Goal: Entertainment & Leisure: Browse casually

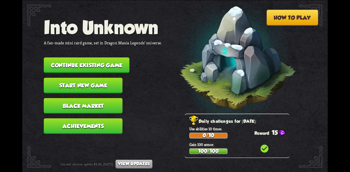
click at [102, 101] on button "Black Market" at bounding box center [83, 105] width 79 height 15
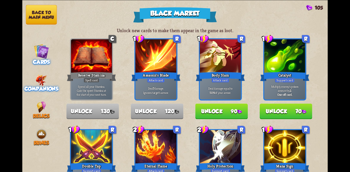
click at [40, 86] on span "Companions" at bounding box center [41, 89] width 34 height 6
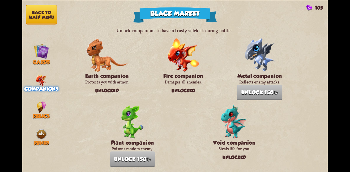
click at [29, 16] on button "Back to main menu" at bounding box center [41, 15] width 31 height 20
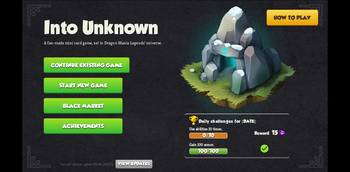
click at [97, 51] on nav "Into Unknown A fan-made mini card game, set in Dragon Mania Legends' universe. …" at bounding box center [103, 78] width 118 height 122
click at [99, 57] on button "Continue existing game" at bounding box center [87, 64] width 86 height 15
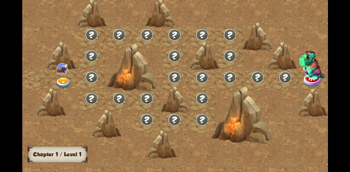
click at [64, 79] on img at bounding box center [63, 82] width 15 height 11
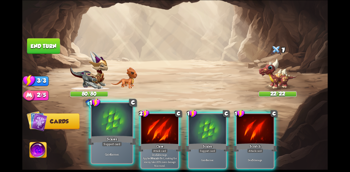
click at [121, 121] on div at bounding box center [111, 120] width 41 height 35
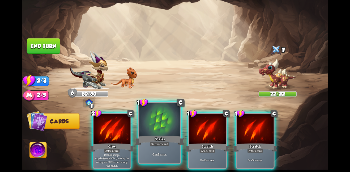
click at [148, 126] on div at bounding box center [159, 120] width 41 height 35
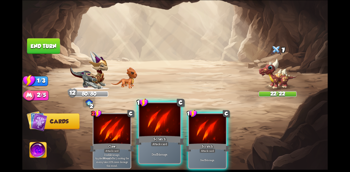
click at [161, 122] on div at bounding box center [159, 120] width 41 height 35
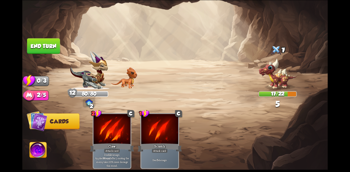
click at [37, 43] on button "End turn" at bounding box center [43, 46] width 33 height 16
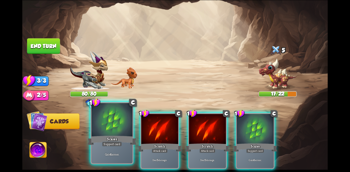
click at [109, 122] on div at bounding box center [111, 120] width 41 height 35
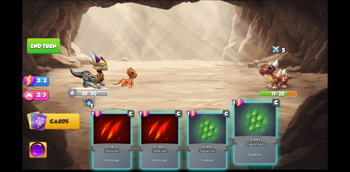
click at [256, 121] on div at bounding box center [255, 120] width 41 height 35
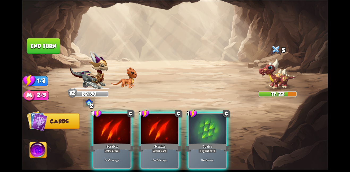
click at [227, 122] on div "1 C Scratch Attack card Deal 5 damage. 1 C Scratch Attack card Deal 5 damage. 1…" at bounding box center [205, 133] width 244 height 76
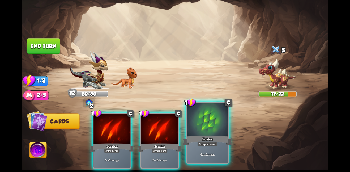
click at [215, 124] on div at bounding box center [207, 120] width 41 height 35
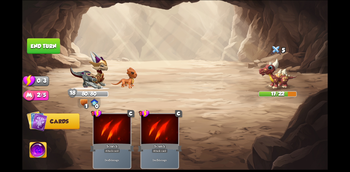
click at [32, 45] on button "End turn" at bounding box center [43, 46] width 33 height 16
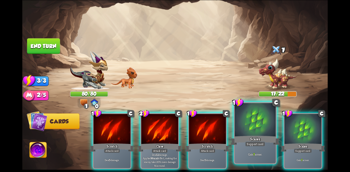
click at [262, 117] on div at bounding box center [255, 120] width 41 height 35
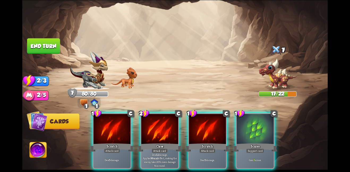
click at [262, 117] on div at bounding box center [255, 129] width 37 height 31
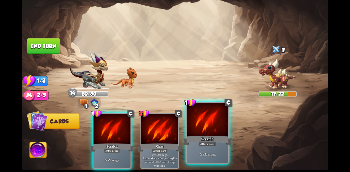
click at [213, 127] on div at bounding box center [207, 120] width 41 height 35
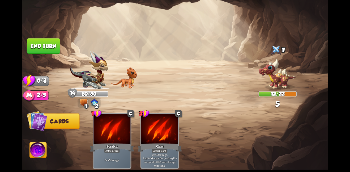
click at [41, 42] on button "End turn" at bounding box center [43, 45] width 33 height 15
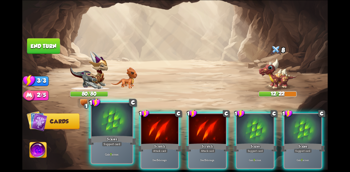
click at [120, 140] on div "Scales" at bounding box center [111, 140] width 49 height 11
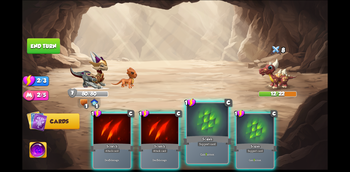
click at [203, 124] on div at bounding box center [207, 120] width 41 height 35
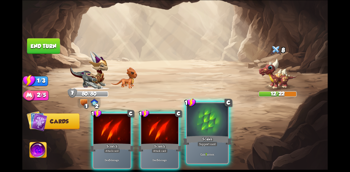
click at [205, 124] on div at bounding box center [207, 120] width 41 height 35
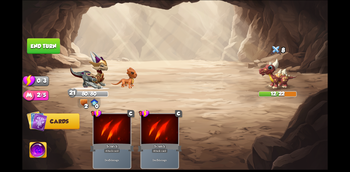
click at [40, 46] on button "End turn" at bounding box center [43, 45] width 33 height 15
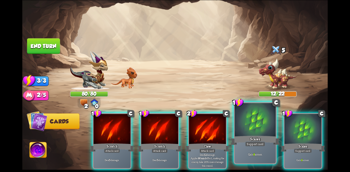
click at [236, 144] on div "Scales" at bounding box center [254, 140] width 49 height 11
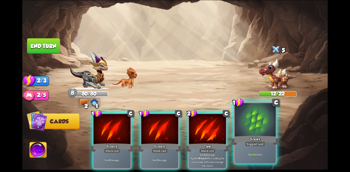
click at [244, 143] on div "Scales" at bounding box center [254, 140] width 49 height 11
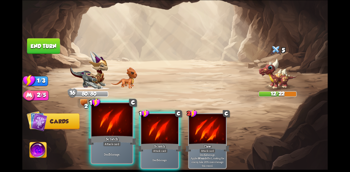
click at [111, 127] on div at bounding box center [111, 120] width 41 height 35
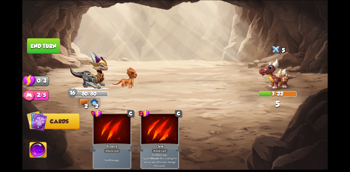
click at [36, 35] on img at bounding box center [174, 86] width 305 height 172
click at [42, 42] on button "End turn" at bounding box center [43, 45] width 33 height 15
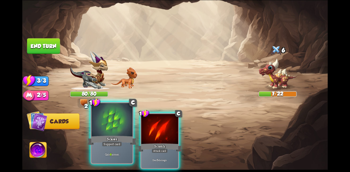
click at [123, 135] on div "Scales" at bounding box center [111, 140] width 49 height 11
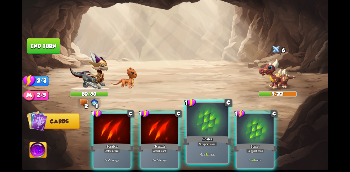
click at [218, 129] on div at bounding box center [207, 120] width 41 height 35
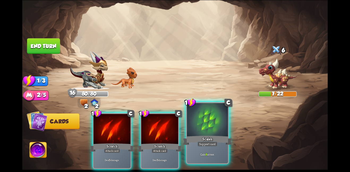
click at [217, 130] on div at bounding box center [207, 120] width 41 height 35
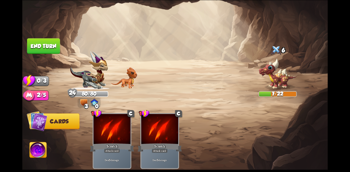
click at [52, 46] on button "End turn" at bounding box center [43, 45] width 33 height 15
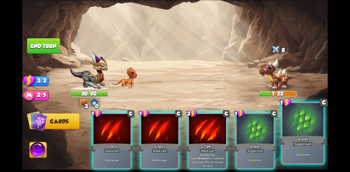
click at [291, 129] on div at bounding box center [302, 120] width 41 height 35
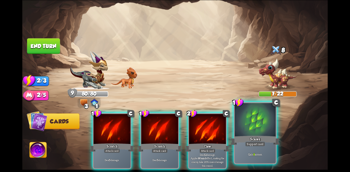
click at [265, 134] on div at bounding box center [255, 120] width 41 height 35
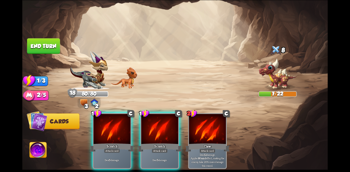
click at [38, 43] on button "End turn" at bounding box center [43, 45] width 33 height 15
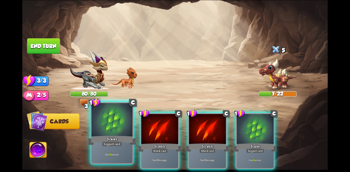
click at [127, 140] on div "Scales" at bounding box center [111, 140] width 49 height 11
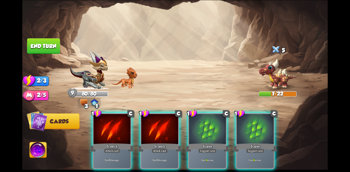
click at [231, 126] on div "1 C Scratch Attack card Deal 5 damage. 1 C Scratch Attack card Deal 5 damage. 1…" at bounding box center [205, 133] width 244 height 76
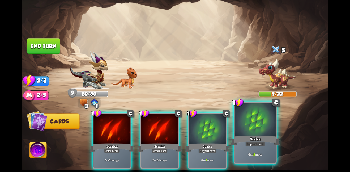
click at [248, 123] on div at bounding box center [255, 120] width 41 height 35
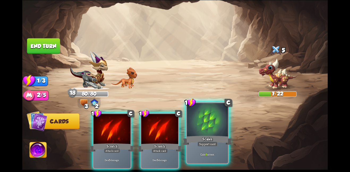
click at [216, 129] on div at bounding box center [207, 120] width 41 height 35
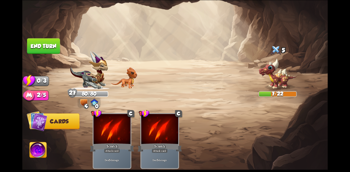
click at [41, 51] on button "End turn" at bounding box center [43, 45] width 33 height 15
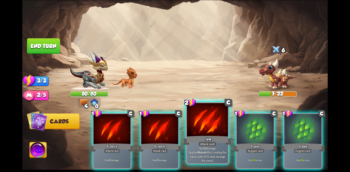
click at [211, 133] on div at bounding box center [207, 120] width 41 height 35
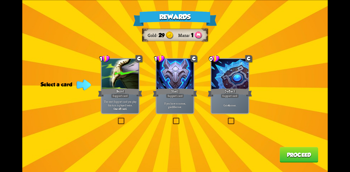
click at [164, 108] on p "If you have no armor, gain 10 armor." at bounding box center [174, 104] width 35 height 7
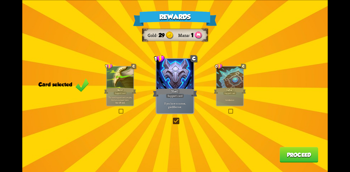
click at [311, 153] on button "Proceed" at bounding box center [299, 154] width 39 height 15
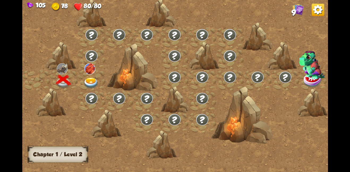
click at [312, 16] on img at bounding box center [318, 9] width 12 height 12
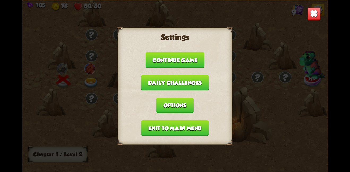
click at [181, 124] on button "Exit to main menu" at bounding box center [175, 127] width 68 height 15
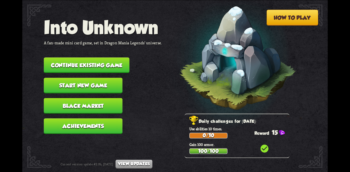
click at [82, 99] on button "Black Market" at bounding box center [83, 105] width 79 height 15
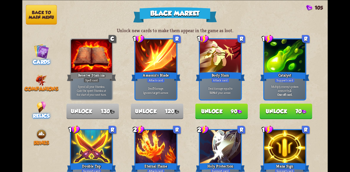
click at [40, 101] on img at bounding box center [41, 106] width 9 height 11
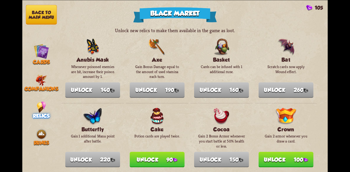
click at [286, 157] on button "Unlock 100" at bounding box center [286, 159] width 55 height 15
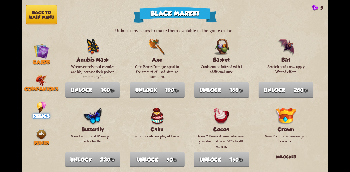
click at [41, 18] on button "Back to main menu" at bounding box center [41, 15] width 31 height 20
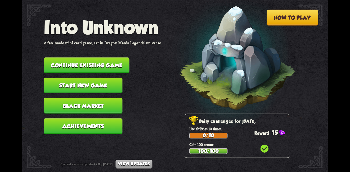
click at [101, 64] on button "Continue existing game" at bounding box center [87, 64] width 86 height 15
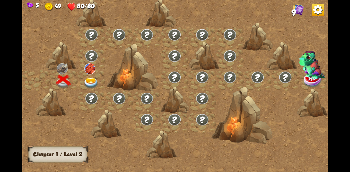
click at [92, 79] on img at bounding box center [90, 82] width 15 height 11
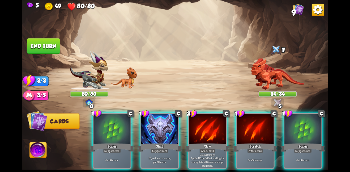
click at [108, 112] on div "1 C Scales Support card Gain 6 armor. 1 C Shell Support card If you have no arm…" at bounding box center [205, 133] width 244 height 76
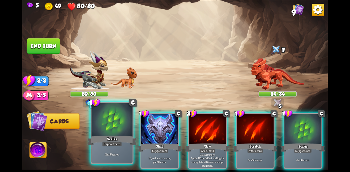
click at [110, 123] on div at bounding box center [111, 120] width 41 height 35
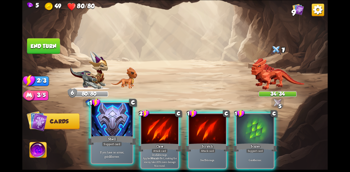
click at [117, 127] on div at bounding box center [111, 120] width 41 height 35
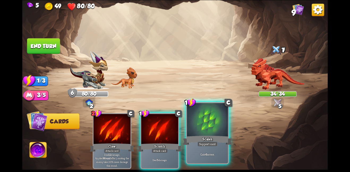
click at [198, 136] on div "Scales" at bounding box center [207, 140] width 49 height 11
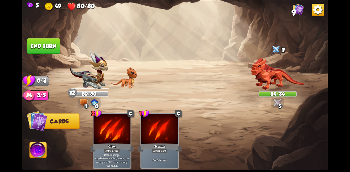
click at [53, 38] on button "End turn" at bounding box center [43, 45] width 33 height 15
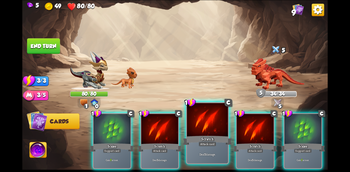
click at [211, 155] on p "Deal 5 damage." at bounding box center [207, 154] width 39 height 4
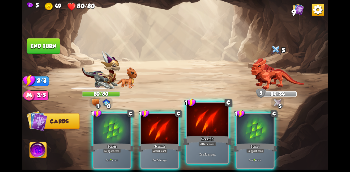
click at [212, 153] on p "Deal 5 damage." at bounding box center [207, 154] width 39 height 4
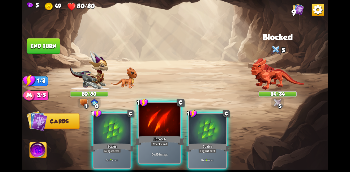
click at [151, 142] on div "Attack card" at bounding box center [160, 143] width 18 height 5
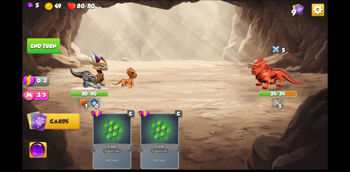
click at [38, 42] on button "End turn" at bounding box center [44, 46] width 34 height 16
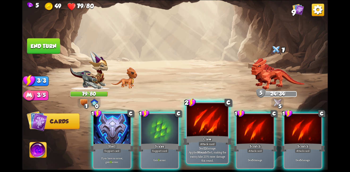
click at [198, 117] on div at bounding box center [207, 120] width 41 height 35
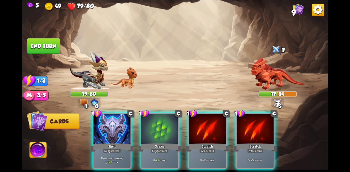
click at [198, 117] on div at bounding box center [207, 129] width 37 height 31
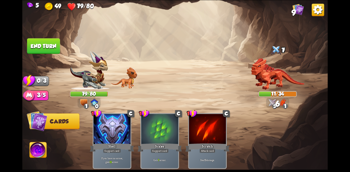
click at [42, 45] on button "End turn" at bounding box center [43, 45] width 33 height 15
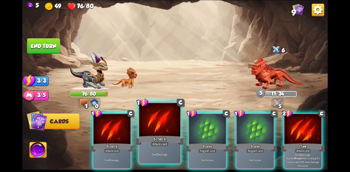
click at [139, 139] on div "Scratch" at bounding box center [159, 140] width 49 height 11
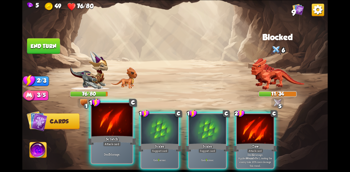
click at [123, 136] on div "Scratch" at bounding box center [111, 140] width 49 height 11
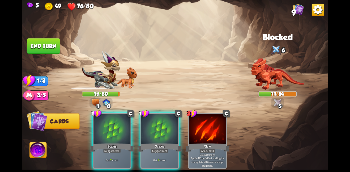
click at [123, 142] on div "Scales" at bounding box center [112, 147] width 44 height 10
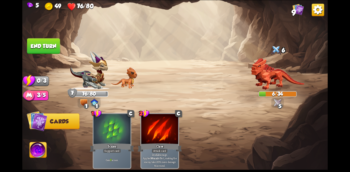
click at [45, 42] on button "End turn" at bounding box center [43, 45] width 33 height 15
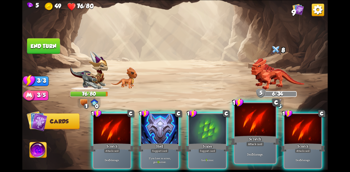
click at [253, 137] on div "Scratch" at bounding box center [254, 140] width 49 height 11
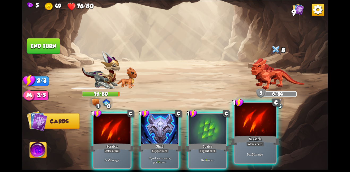
click at [257, 138] on div "Scratch" at bounding box center [254, 140] width 49 height 11
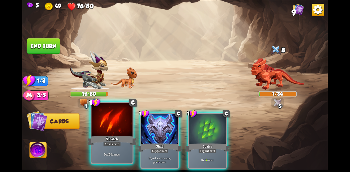
click at [112, 136] on div "Scratch" at bounding box center [111, 140] width 49 height 11
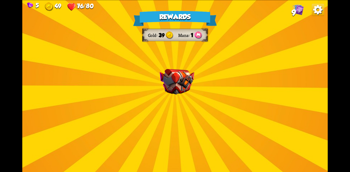
click at [191, 83] on img at bounding box center [177, 82] width 35 height 26
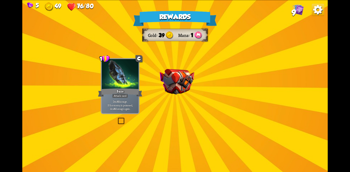
click at [182, 81] on img at bounding box center [177, 82] width 35 height 26
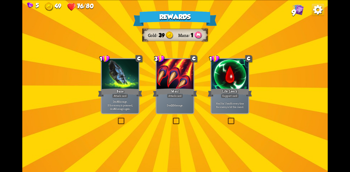
click at [182, 81] on div at bounding box center [174, 74] width 37 height 31
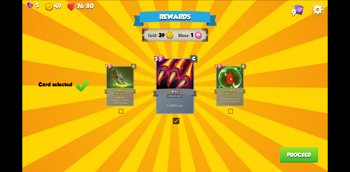
click at [292, 151] on button "Proceed" at bounding box center [299, 154] width 39 height 15
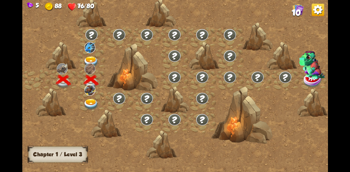
click at [88, 97] on div at bounding box center [92, 101] width 28 height 21
